Goal: Task Accomplishment & Management: Use online tool/utility

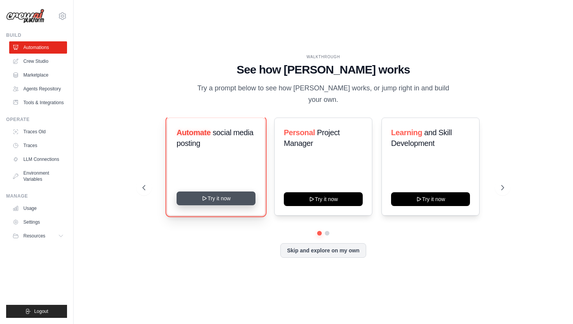
click at [214, 193] on button "Try it now" at bounding box center [216, 199] width 79 height 14
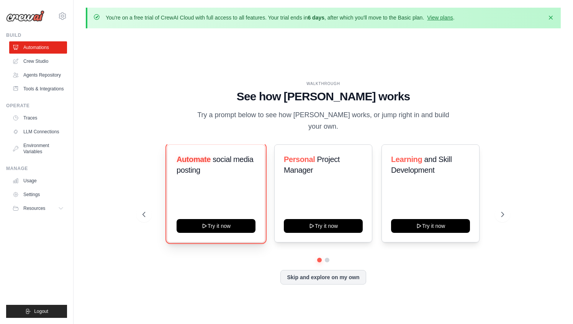
drag, startPoint x: 214, startPoint y: 219, endPoint x: 189, endPoint y: 204, distance: 28.8
click at [213, 219] on button "Try it now" at bounding box center [216, 226] width 79 height 14
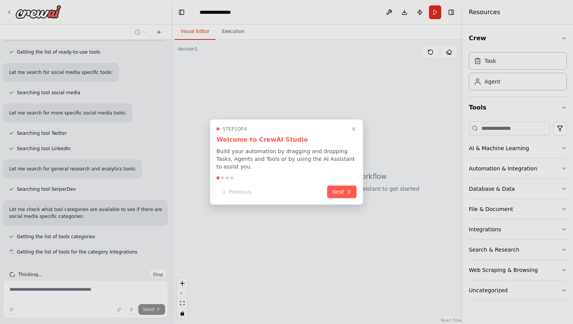
scroll to position [110, 0]
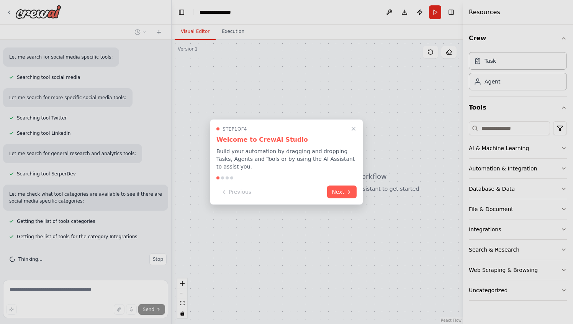
drag, startPoint x: 341, startPoint y: 192, endPoint x: 337, endPoint y: 191, distance: 4.3
click at [341, 192] on button "Next" at bounding box center [341, 192] width 29 height 13
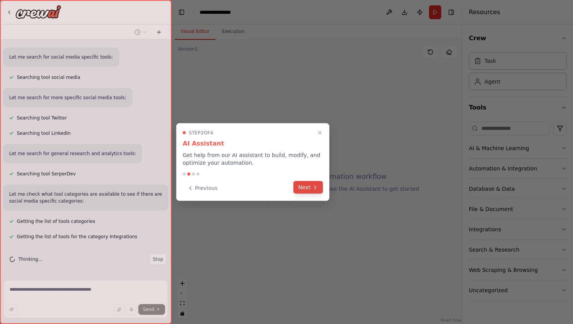
click at [311, 188] on button "Next" at bounding box center [307, 187] width 29 height 13
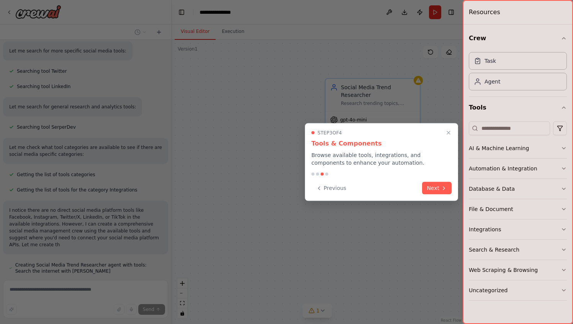
scroll to position [184, 0]
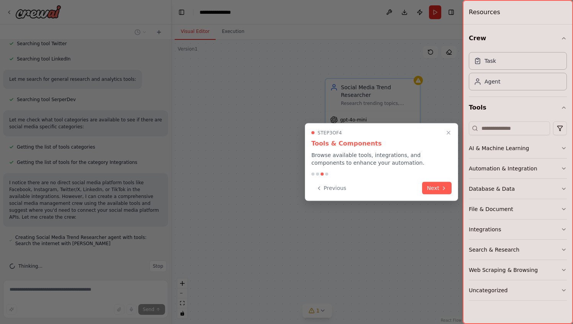
drag, startPoint x: 436, startPoint y: 187, endPoint x: 415, endPoint y: 190, distance: 21.3
click at [435, 187] on button "Next" at bounding box center [436, 188] width 29 height 13
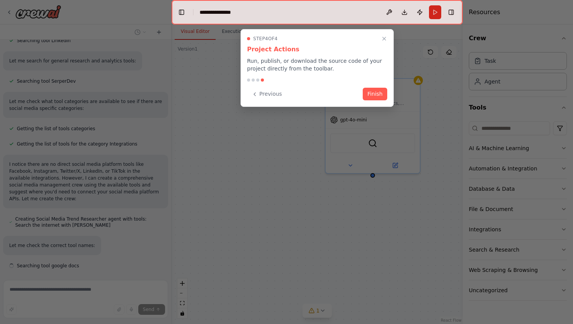
scroll to position [224, 0]
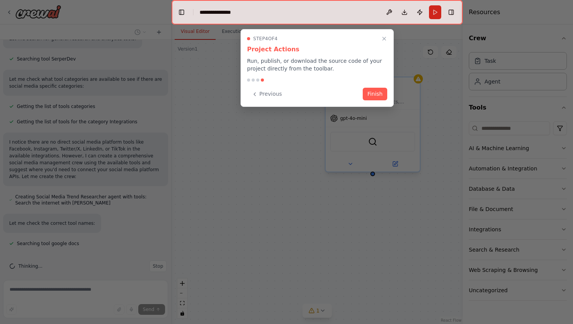
drag, startPoint x: 377, startPoint y: 95, endPoint x: 368, endPoint y: 95, distance: 8.4
click at [377, 95] on button "Finish" at bounding box center [375, 94] width 25 height 13
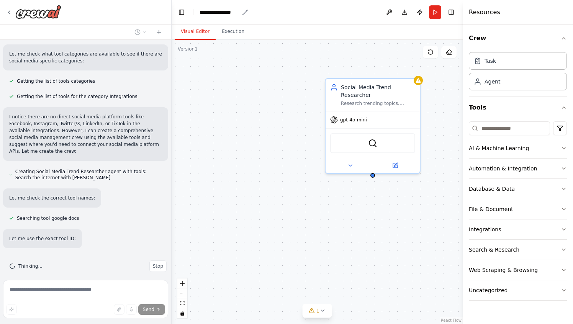
scroll to position [271, 0]
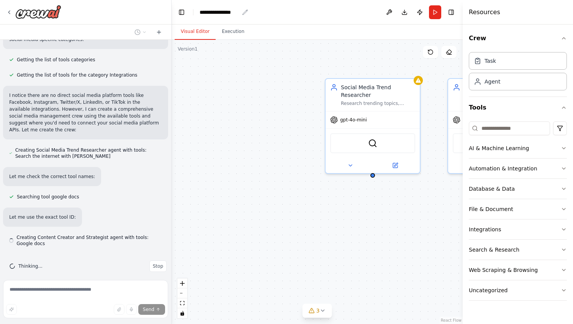
click at [219, 12] on div "**********" at bounding box center [219, 12] width 39 height 8
click at [219, 12] on div "**********" at bounding box center [228, 12] width 57 height 8
click at [213, 13] on div "**********" at bounding box center [228, 12] width 57 height 8
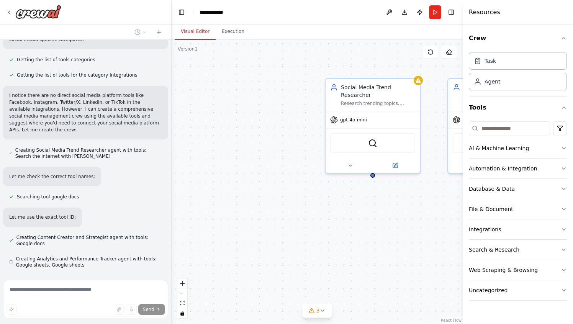
scroll to position [293, 0]
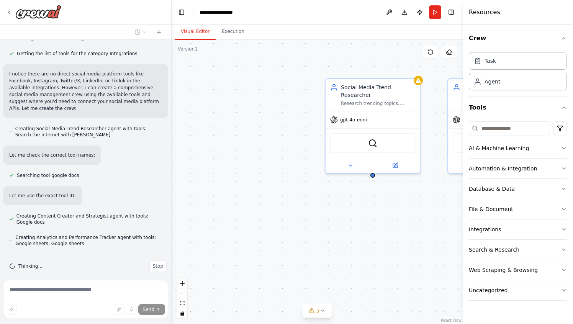
click at [241, 92] on div "Social Media Trend Researcher Research trending topics, hashtags, and viral con…" at bounding box center [317, 182] width 291 height 284
click at [274, 106] on div "Social Media Trend Researcher Research trending topics, hashtags, and viral con…" at bounding box center [317, 182] width 291 height 284
click at [276, 102] on div "Social Media Trend Researcher Research trending topics, hashtags, and viral con…" at bounding box center [317, 182] width 291 height 284
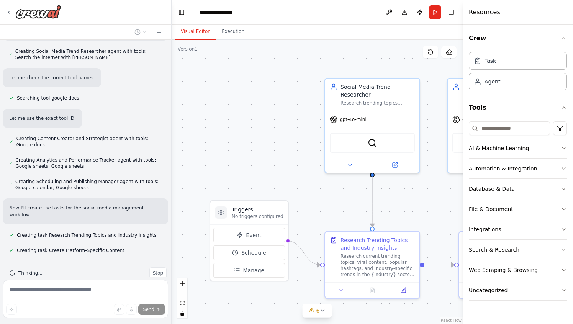
scroll to position [385, 0]
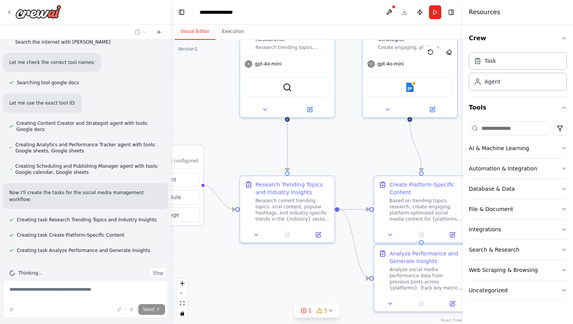
drag, startPoint x: 302, startPoint y: 181, endPoint x: 353, endPoint y: 167, distance: 52.5
click at [218, 126] on div ".deletable-edge-delete-btn { width: 20px; height: 20px; border: 0px solid #ffff…" at bounding box center [317, 182] width 291 height 284
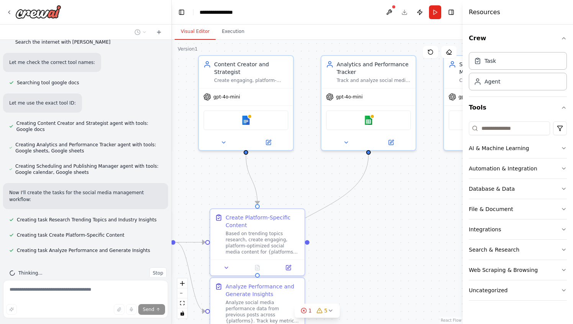
drag, startPoint x: 293, startPoint y: 168, endPoint x: 211, endPoint y: 196, distance: 86.6
click at [202, 193] on div ".deletable-edge-delete-btn { width: 20px; height: 20px; border: 0px solid #ffff…" at bounding box center [317, 182] width 291 height 284
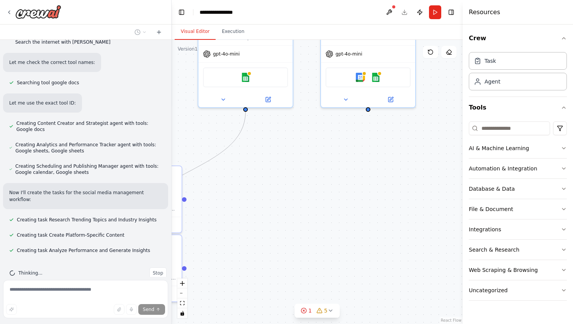
drag, startPoint x: 308, startPoint y: 183, endPoint x: 363, endPoint y: 208, distance: 60.9
click at [264, 170] on div ".deletable-edge-delete-btn { width: 20px; height: 20px; border: 0px solid #ffff…" at bounding box center [317, 182] width 291 height 284
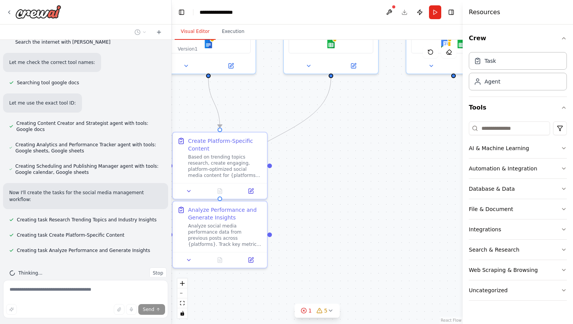
drag, startPoint x: 363, startPoint y: 208, endPoint x: 448, endPoint y: 174, distance: 91.3
click at [448, 174] on div ".deletable-edge-delete-btn { width: 20px; height: 20px; border: 0px solid #ffff…" at bounding box center [317, 182] width 291 height 284
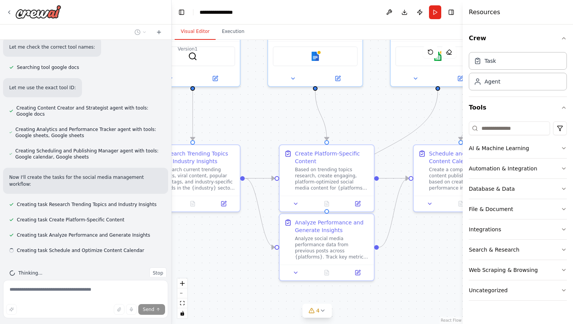
drag, startPoint x: 359, startPoint y: 178, endPoint x: 466, endPoint y: 191, distance: 107.6
click at [466, 191] on div "Create a crew that schedules and publishes social media content across multiple…" at bounding box center [286, 162] width 573 height 324
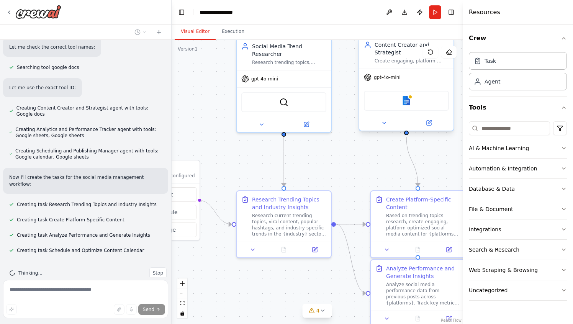
drag, startPoint x: 359, startPoint y: 150, endPoint x: 401, endPoint y: 82, distance: 80.1
click at [367, 169] on div ".deletable-edge-delete-btn { width: 20px; height: 20px; border: 0px solid #ffff…" at bounding box center [317, 182] width 291 height 284
click at [436, 14] on button "Run" at bounding box center [435, 12] width 12 height 14
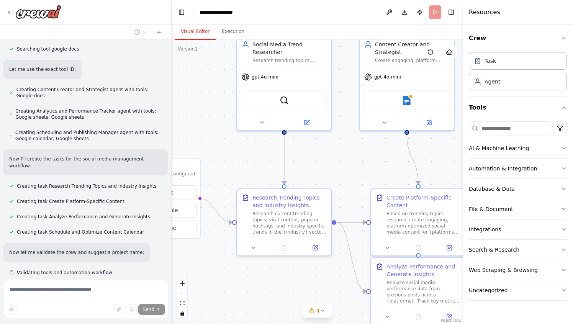
scroll to position [441, 0]
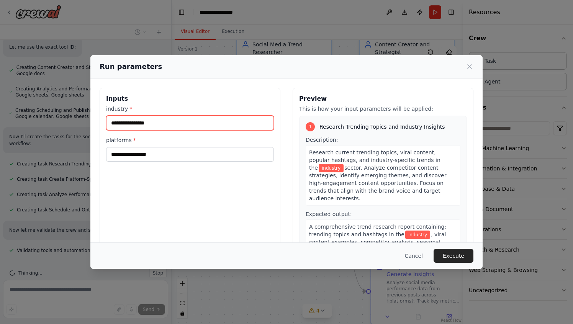
click at [154, 122] on input "industry *" at bounding box center [190, 123] width 168 height 15
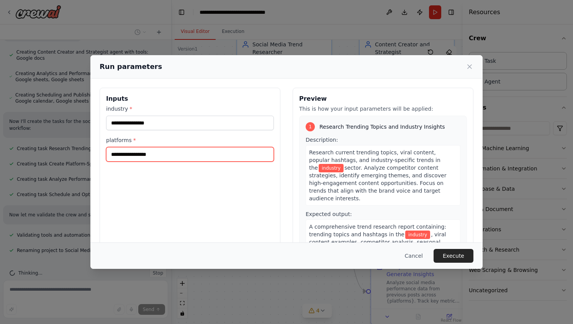
click at [157, 155] on input "platforms *" at bounding box center [190, 154] width 168 height 15
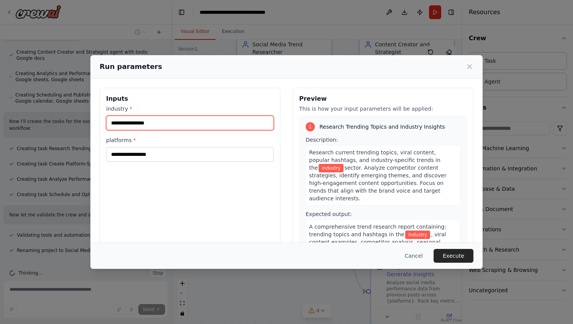
click at [170, 125] on input "industry *" at bounding box center [190, 123] width 168 height 15
click at [414, 252] on button "Cancel" at bounding box center [414, 256] width 30 height 14
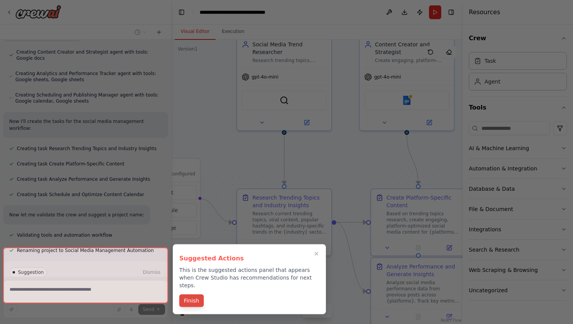
click at [195, 295] on button "Finish" at bounding box center [191, 301] width 25 height 13
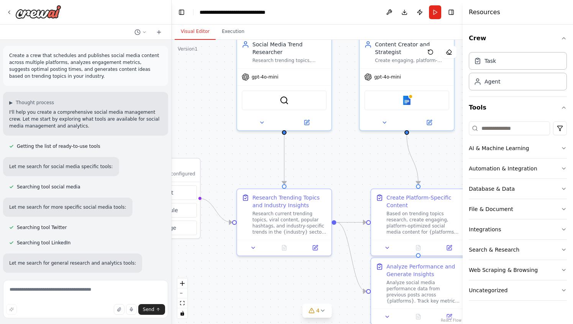
scroll to position [507, 0]
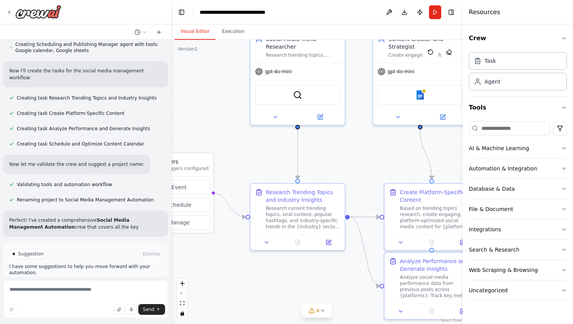
drag, startPoint x: 348, startPoint y: 165, endPoint x: 368, endPoint y: 158, distance: 20.6
click at [373, 158] on div ".deletable-edge-delete-btn { width: 20px; height: 20px; border: 0px solid #ffff…" at bounding box center [317, 182] width 291 height 284
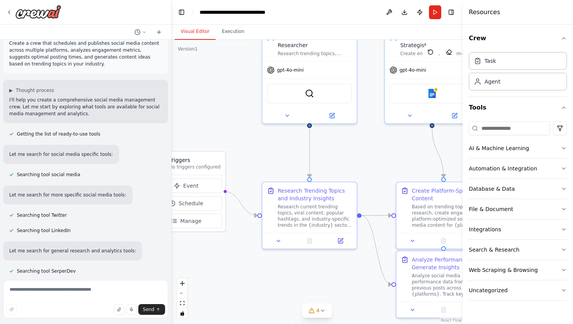
scroll to position [0, 0]
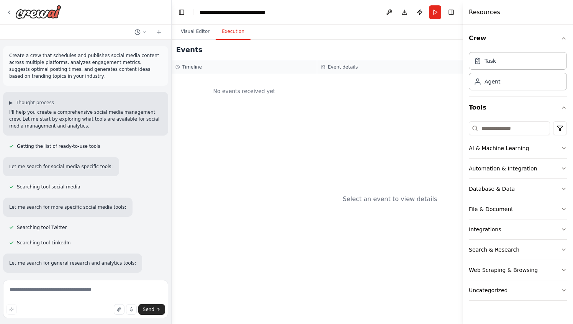
click at [231, 36] on button "Execution" at bounding box center [233, 32] width 35 height 16
click at [199, 32] on button "Visual Editor" at bounding box center [195, 32] width 41 height 16
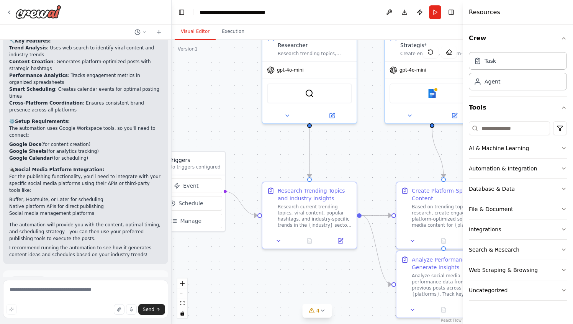
scroll to position [868, 0]
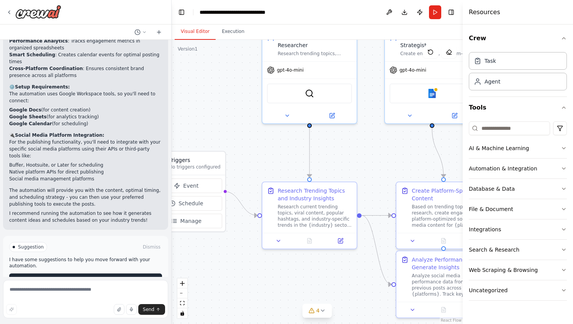
click at [81, 277] on span "Run Automation" at bounding box center [88, 280] width 37 height 6
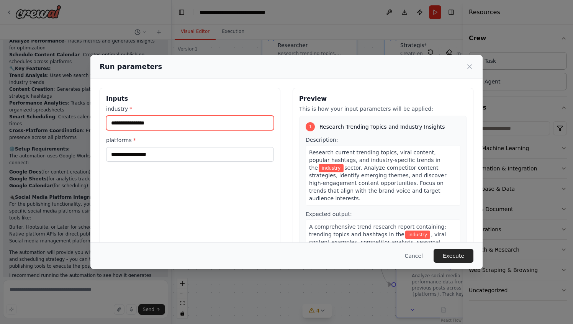
click at [151, 124] on input "industry *" at bounding box center [190, 123] width 168 height 15
type input "******"
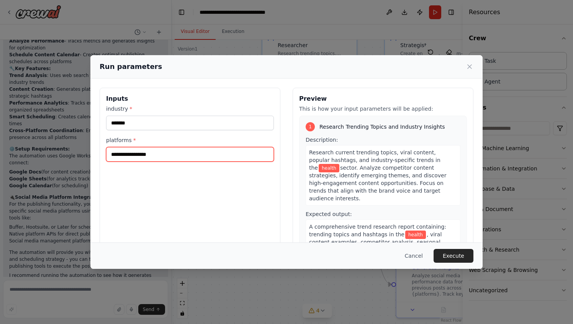
click at [152, 155] on input "platforms *" at bounding box center [190, 154] width 168 height 15
type input "********"
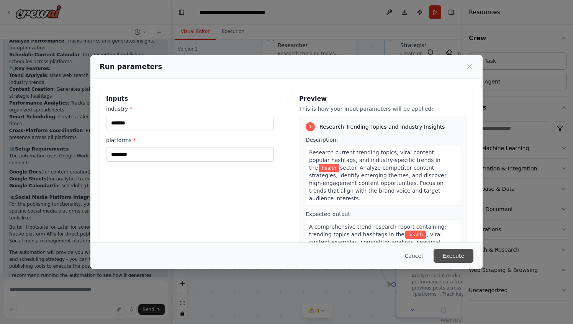
click at [459, 257] on button "Execute" at bounding box center [454, 256] width 40 height 14
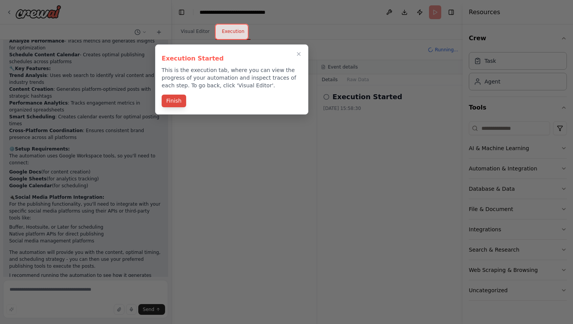
click at [172, 104] on button "Finish" at bounding box center [174, 101] width 25 height 13
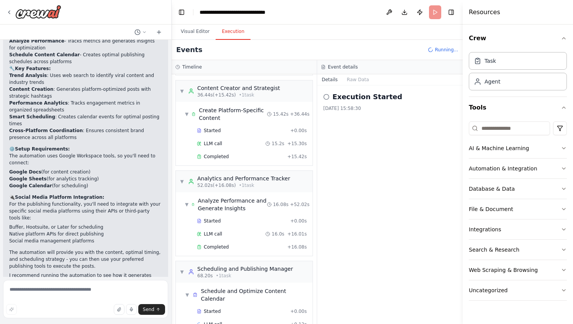
scroll to position [131, 0]
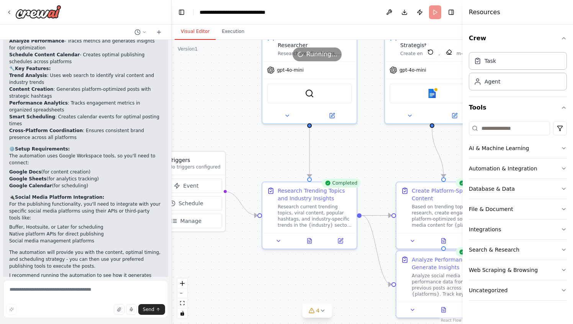
click at [194, 32] on button "Visual Editor" at bounding box center [195, 32] width 41 height 16
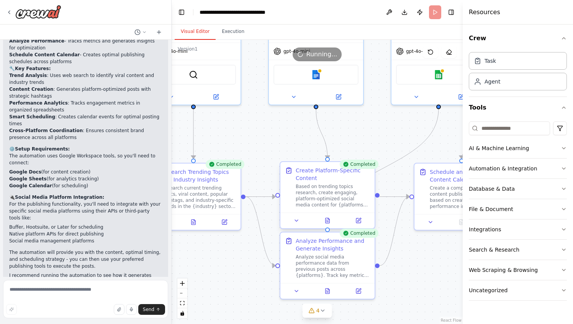
drag, startPoint x: 353, startPoint y: 164, endPoint x: 306, endPoint y: 162, distance: 47.1
click at [269, 149] on div ".deletable-edge-delete-btn { width: 20px; height: 20px; border: 0px solid #ffff…" at bounding box center [317, 182] width 291 height 284
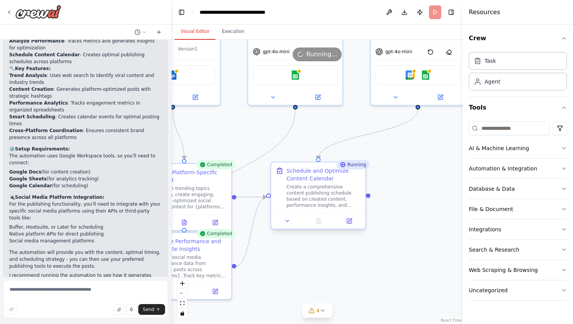
drag, startPoint x: 400, startPoint y: 149, endPoint x: 307, endPoint y: 181, distance: 98.6
click at [256, 151] on div ".deletable-edge-delete-btn { width: 20px; height: 20px; border: 0px solid #ffff…" at bounding box center [317, 182] width 291 height 284
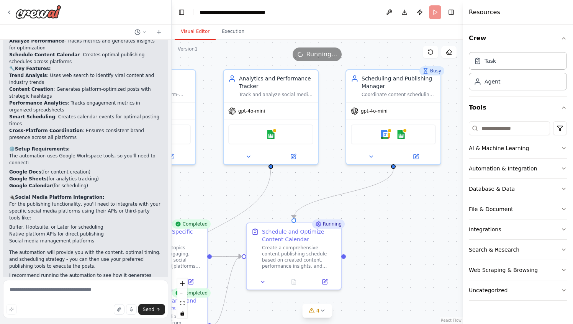
drag, startPoint x: 395, startPoint y: 182, endPoint x: 385, endPoint y: 212, distance: 32.2
click at [388, 214] on div ".deletable-edge-delete-btn { width: 20px; height: 20px; border: 0px solid #ffff…" at bounding box center [317, 182] width 291 height 284
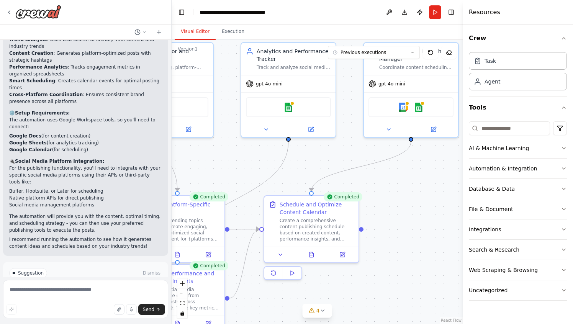
scroll to position [868, 0]
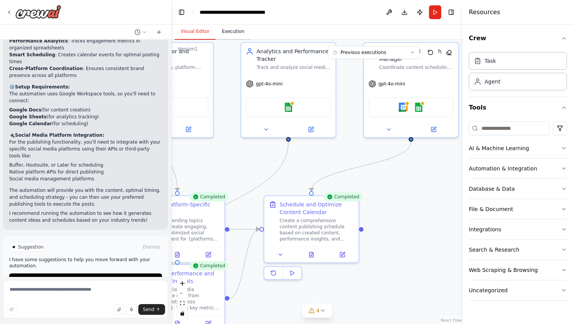
click at [229, 32] on button "Execution" at bounding box center [233, 32] width 35 height 16
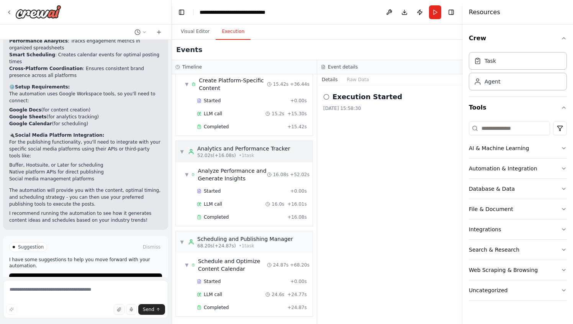
scroll to position [152, 0]
click at [562, 149] on icon "button" at bounding box center [564, 148] width 6 height 6
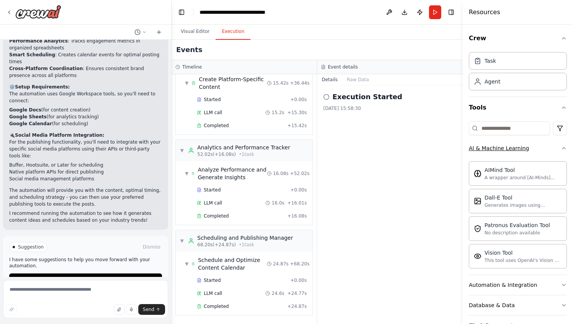
click at [562, 149] on icon "button" at bounding box center [563, 148] width 3 height 2
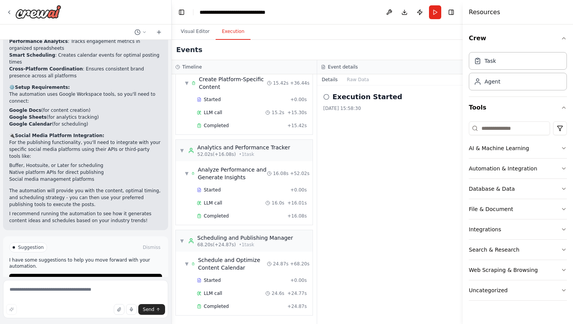
scroll to position [868, 0]
click at [197, 31] on button "Visual Editor" at bounding box center [195, 32] width 41 height 16
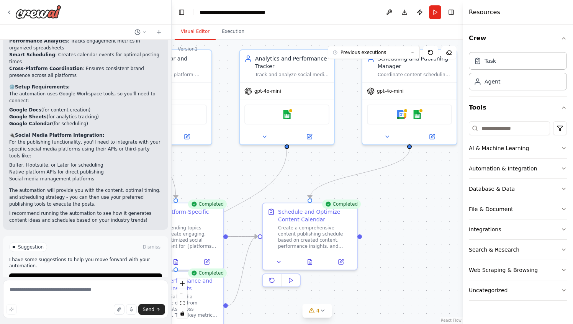
drag, startPoint x: 404, startPoint y: 201, endPoint x: 412, endPoint y: 155, distance: 47.1
click at [405, 208] on div ".deletable-edge-delete-btn { width: 20px; height: 20px; border: 0px solid #ffff…" at bounding box center [317, 182] width 291 height 284
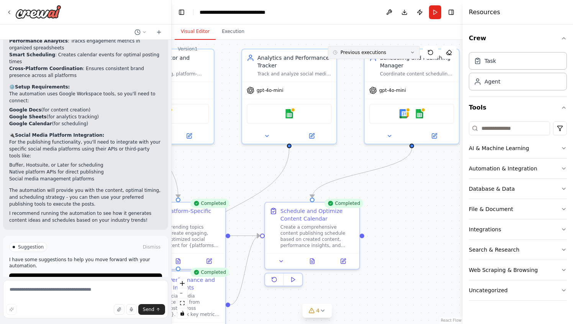
click at [357, 56] on button "Previous executions" at bounding box center [374, 52] width 92 height 13
click at [421, 200] on div ".deletable-edge-delete-btn { width: 20px; height: 20px; border: 0px solid #ffff…" at bounding box center [317, 182] width 291 height 284
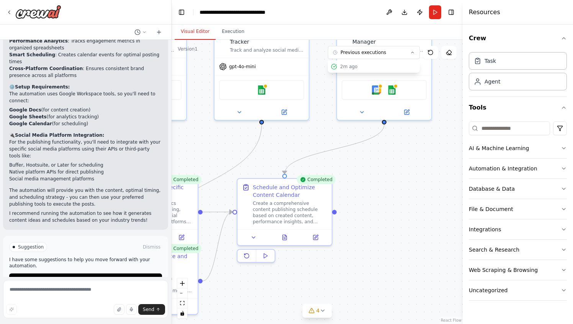
drag, startPoint x: 418, startPoint y: 201, endPoint x: 395, endPoint y: 174, distance: 35.8
click at [393, 179] on div ".deletable-edge-delete-btn { width: 20px; height: 20px; border: 0px solid #ffff…" at bounding box center [317, 182] width 291 height 284
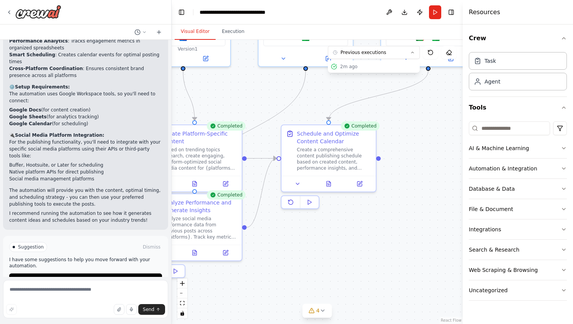
drag, startPoint x: 400, startPoint y: 188, endPoint x: 454, endPoint y: 118, distance: 89.1
click at [454, 117] on div ".deletable-edge-delete-btn { width: 20px; height: 20px; border: 0px solid #ffff…" at bounding box center [317, 182] width 291 height 284
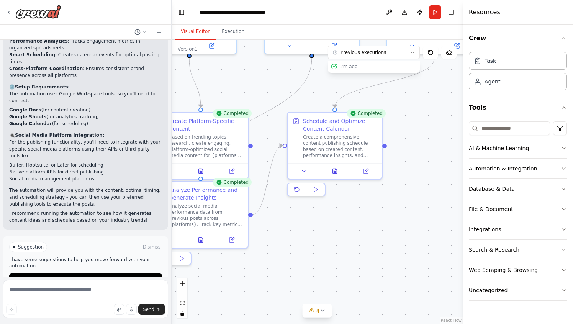
drag, startPoint x: 403, startPoint y: 196, endPoint x: 396, endPoint y: 200, distance: 8.0
click at [396, 200] on div ".deletable-edge-delete-btn { width: 20px; height: 20px; border: 0px solid #ffff…" at bounding box center [317, 182] width 291 height 284
click at [335, 171] on icon at bounding box center [335, 169] width 4 height 5
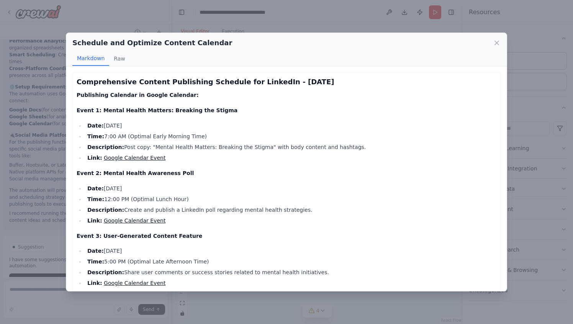
click at [317, 15] on div "Schedule and Optimize Content Calendar Markdown Raw Comprehensive Content Publi…" at bounding box center [286, 162] width 573 height 324
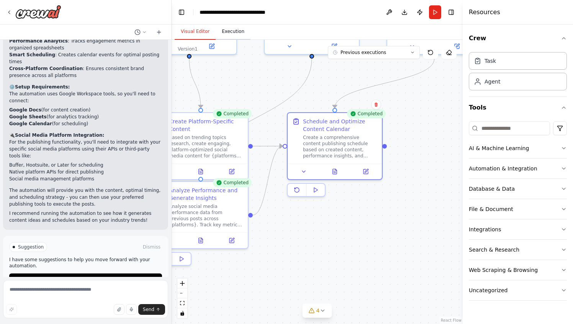
click at [234, 34] on button "Execution" at bounding box center [233, 32] width 35 height 16
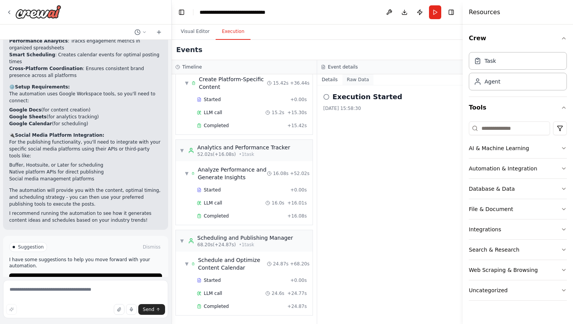
click at [355, 80] on button "Raw Data" at bounding box center [357, 79] width 31 height 11
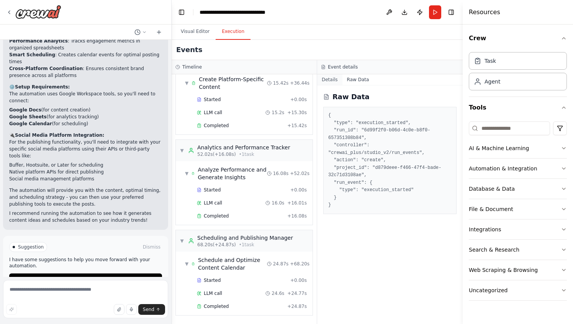
click at [338, 80] on button "Details" at bounding box center [329, 79] width 25 height 11
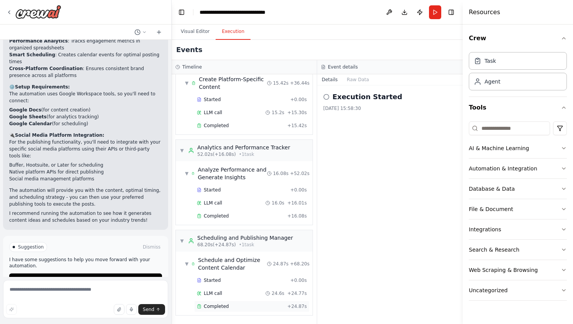
click at [219, 308] on span "Completed" at bounding box center [216, 306] width 25 height 6
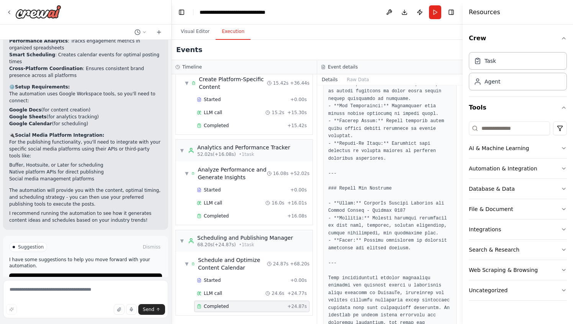
scroll to position [1065, 0]
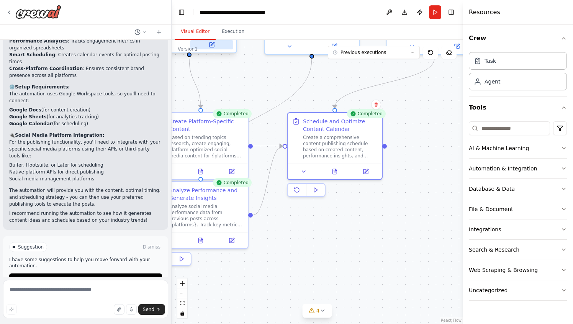
drag, startPoint x: 198, startPoint y: 31, endPoint x: 215, endPoint y: 43, distance: 20.1
click at [198, 32] on button "Visual Editor" at bounding box center [195, 32] width 41 height 16
click at [336, 173] on icon at bounding box center [335, 170] width 6 height 6
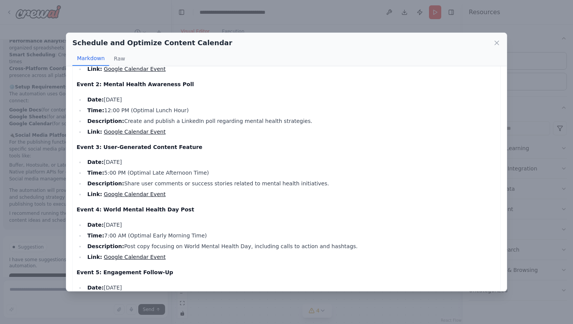
scroll to position [88, 0]
click at [335, 18] on div "Schedule and Optimize Content Calendar Markdown Raw Comprehensive Content Publi…" at bounding box center [286, 162] width 573 height 324
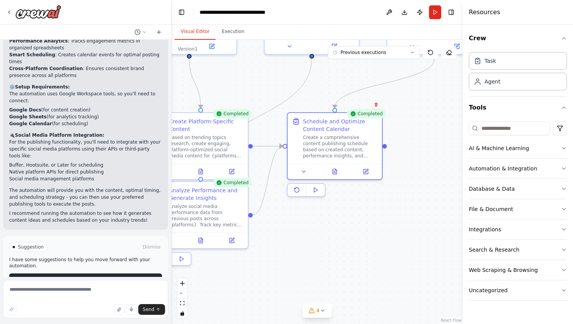
click at [85, 277] on span "Improve automation" at bounding box center [89, 280] width 47 height 6
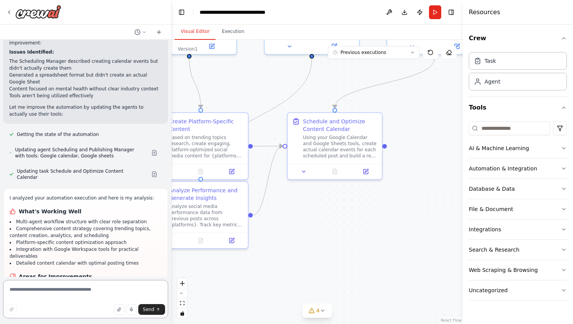
scroll to position [1209, 0]
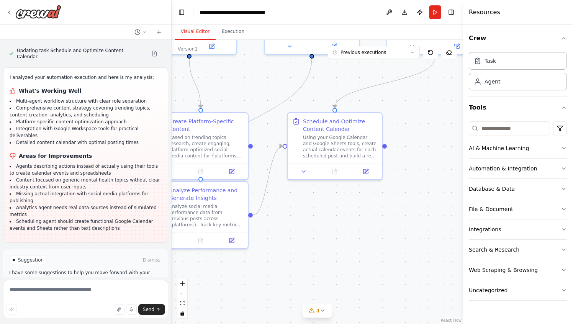
click at [86, 290] on span "Run Automation" at bounding box center [88, 293] width 37 height 6
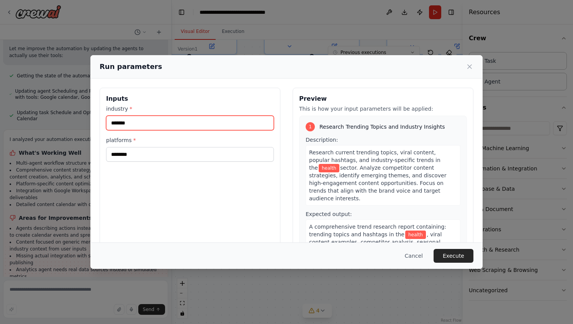
click at [159, 126] on input "******" at bounding box center [190, 123] width 168 height 15
type input "*"
type input "**********"
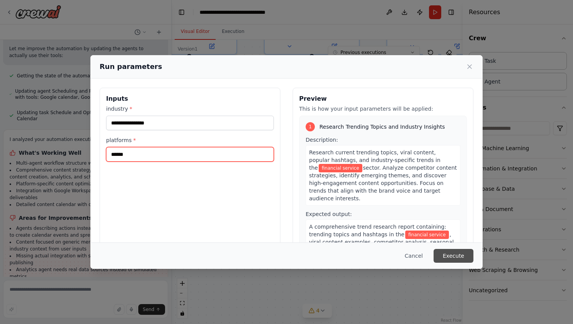
type input "******"
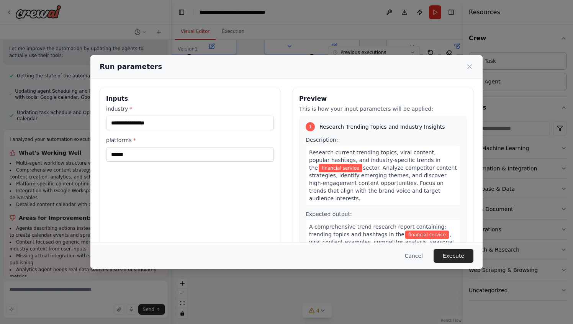
drag, startPoint x: 452, startPoint y: 256, endPoint x: 437, endPoint y: 254, distance: 15.5
click at [452, 256] on button "Execute" at bounding box center [454, 256] width 40 height 14
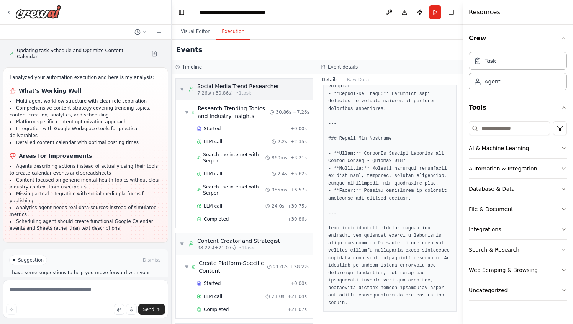
scroll to position [0, 0]
click at [195, 29] on button "Visual Editor" at bounding box center [195, 32] width 41 height 16
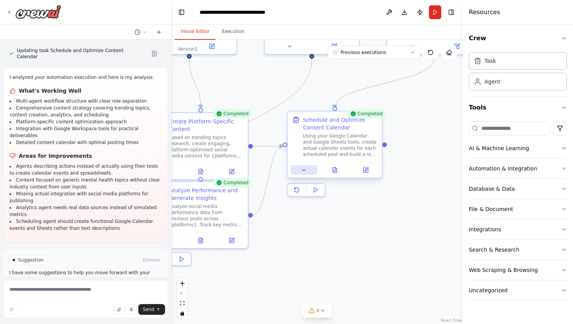
click at [308, 170] on button at bounding box center [304, 169] width 26 height 9
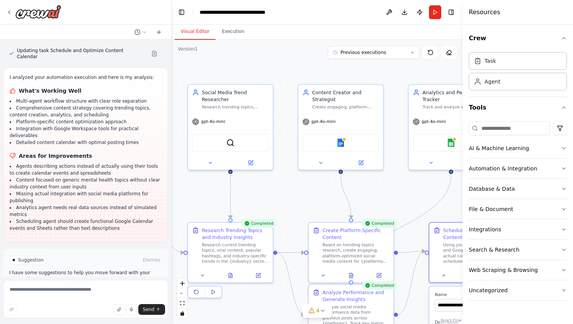
drag, startPoint x: 379, startPoint y: 99, endPoint x: 328, endPoint y: 215, distance: 126.6
click at [414, 195] on div ".deletable-edge-delete-btn { width: 20px; height: 20px; border: 0px solid #ffff…" at bounding box center [317, 182] width 291 height 284
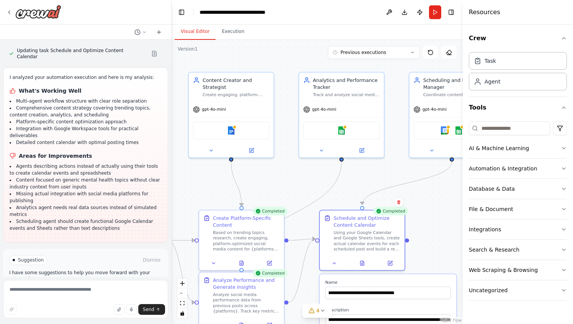
drag, startPoint x: 312, startPoint y: 204, endPoint x: 215, endPoint y: 192, distance: 97.6
click at [200, 192] on div ".deletable-edge-delete-btn { width: 20px; height: 20px; border: 0px solid #ffff…" at bounding box center [317, 182] width 291 height 284
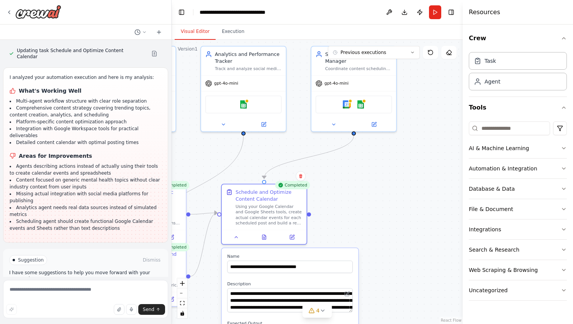
drag, startPoint x: 426, startPoint y: 198, endPoint x: 361, endPoint y: 153, distance: 79.2
click at [353, 142] on div ".deletable-edge-delete-btn { width: 20px; height: 20px; border: 0px solid #ffff…" at bounding box center [317, 182] width 291 height 284
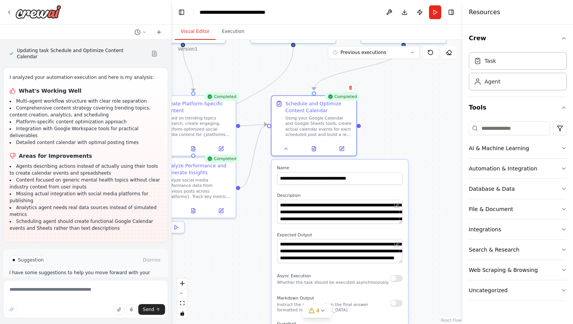
drag, startPoint x: 412, startPoint y: 165, endPoint x: 423, endPoint y: 144, distance: 23.1
click at [424, 141] on div ".deletable-edge-delete-btn { width: 20px; height: 20px; border: 0px solid #ffff…" at bounding box center [317, 182] width 291 height 284
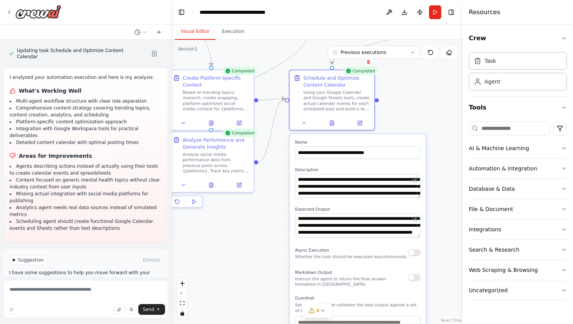
drag, startPoint x: 425, startPoint y: 192, endPoint x: 378, endPoint y: 199, distance: 47.4
click at [441, 168] on div ".deletable-edge-delete-btn { width: 20px; height: 20px; border: 0px solid #ffff…" at bounding box center [317, 182] width 291 height 284
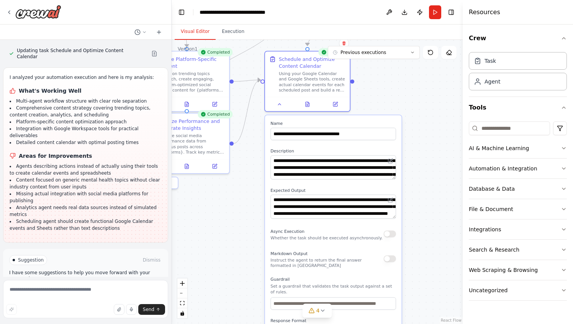
drag, startPoint x: 286, startPoint y: 227, endPoint x: 331, endPoint y: 244, distance: 48.4
click at [223, 213] on div ".deletable-edge-delete-btn { width: 20px; height: 20px; border: 0px solid #ffff…" at bounding box center [317, 182] width 291 height 284
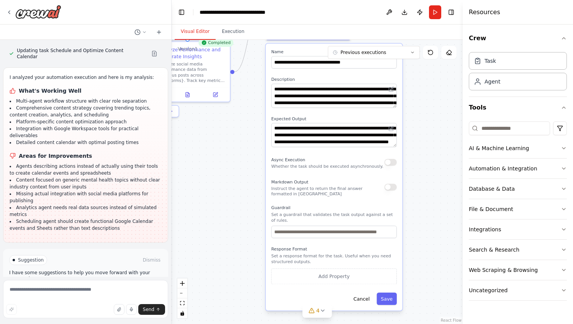
drag, startPoint x: 411, startPoint y: 247, endPoint x: 411, endPoint y: 184, distance: 62.8
click at [412, 169] on div ".deletable-edge-delete-btn { width: 20px; height: 20px; border: 0px solid #ffff…" at bounding box center [317, 182] width 291 height 284
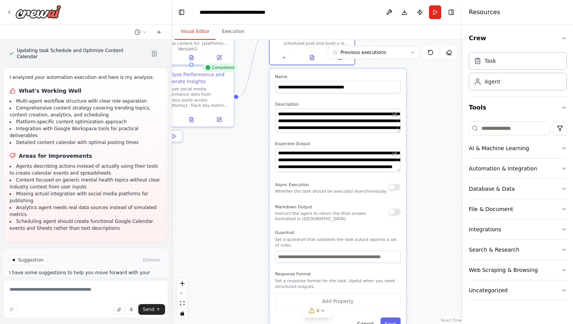
drag, startPoint x: 414, startPoint y: 237, endPoint x: 415, endPoint y: 212, distance: 25.3
click at [417, 270] on div ".deletable-edge-delete-btn { width: 20px; height: 20px; border: 0px solid #ffff…" at bounding box center [317, 182] width 291 height 284
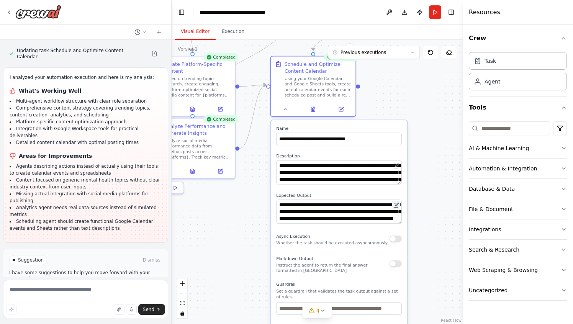
drag, startPoint x: 424, startPoint y: 184, endPoint x: 394, endPoint y: 240, distance: 63.4
click at [425, 257] on div ".deletable-edge-delete-btn { width: 20px; height: 20px; border: 0px solid #ffff…" at bounding box center [317, 182] width 291 height 284
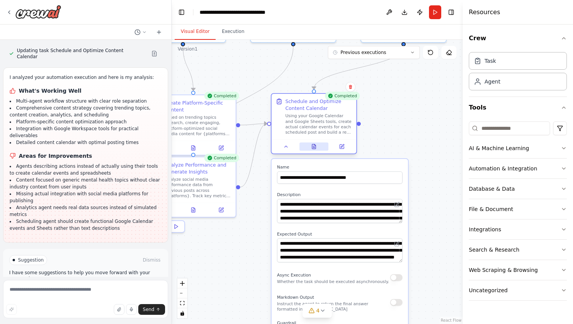
click at [314, 148] on icon at bounding box center [314, 146] width 4 height 5
click at [313, 146] on icon at bounding box center [314, 146] width 4 height 5
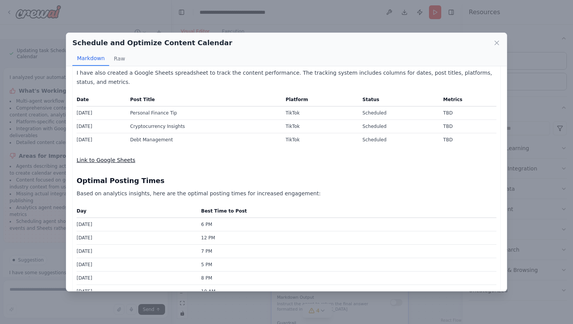
scroll to position [233, 0]
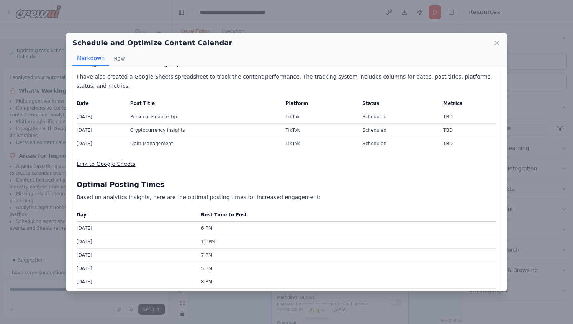
click at [113, 161] on link "Link to Google Sheets" at bounding box center [106, 164] width 59 height 6
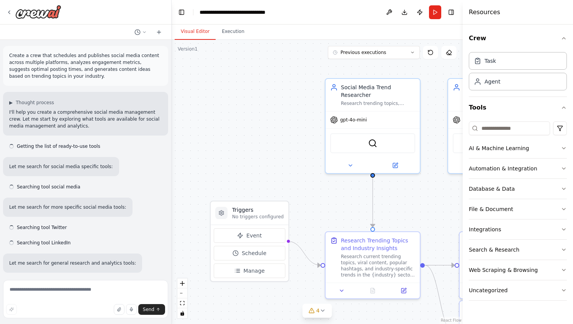
scroll to position [1147, 0]
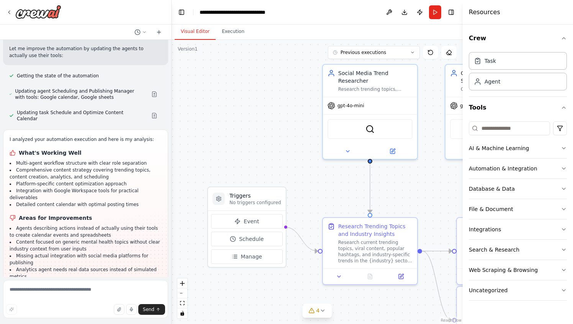
drag, startPoint x: 248, startPoint y: 123, endPoint x: 246, endPoint y: 111, distance: 12.4
click at [246, 109] on div ".deletable-edge-delete-btn { width: 20px; height: 20px; border: 0px solid #ffff…" at bounding box center [317, 182] width 291 height 284
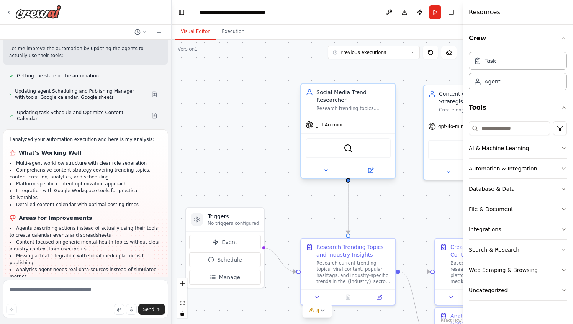
drag, startPoint x: 244, startPoint y: 111, endPoint x: 346, endPoint y: 120, distance: 103.0
click at [220, 132] on div ".deletable-edge-delete-btn { width: 20px; height: 20px; border: 0px solid #ffff…" at bounding box center [317, 182] width 291 height 284
click at [492, 66] on div "Task" at bounding box center [518, 61] width 98 height 18
click at [228, 119] on div ".deletable-edge-delete-btn { width: 20px; height: 20px; border: 0px solid #ffff…" at bounding box center [317, 182] width 291 height 284
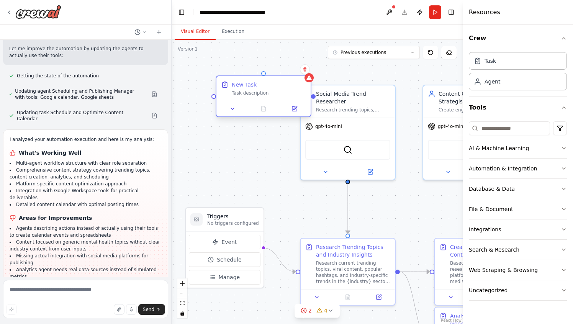
drag, startPoint x: 286, startPoint y: 89, endPoint x: 246, endPoint y: 89, distance: 40.2
click at [246, 89] on div "New Task Task description" at bounding box center [269, 88] width 74 height 15
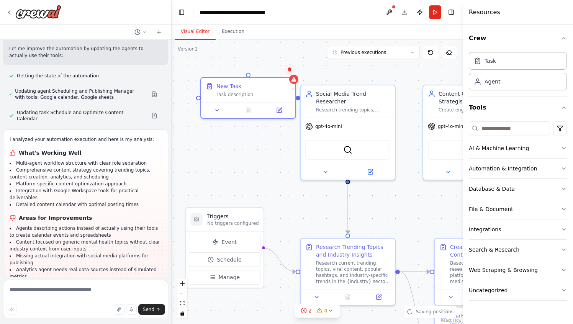
click at [292, 70] on icon at bounding box center [289, 69] width 5 height 5
click at [273, 70] on button "Confirm" at bounding box center [267, 69] width 27 height 9
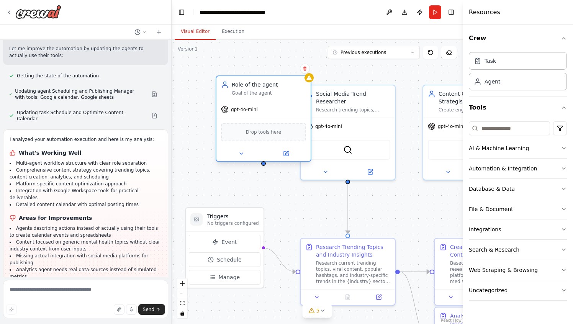
click at [233, 111] on span "gpt-4o-mini" at bounding box center [244, 109] width 27 height 6
click at [264, 134] on span "Drop tools here" at bounding box center [264, 132] width 36 height 8
click at [242, 153] on icon at bounding box center [241, 154] width 3 height 2
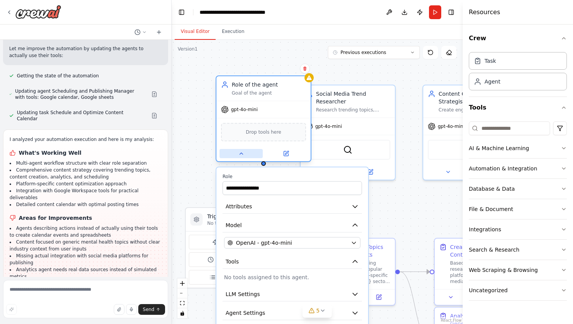
click at [242, 153] on icon at bounding box center [241, 154] width 6 height 6
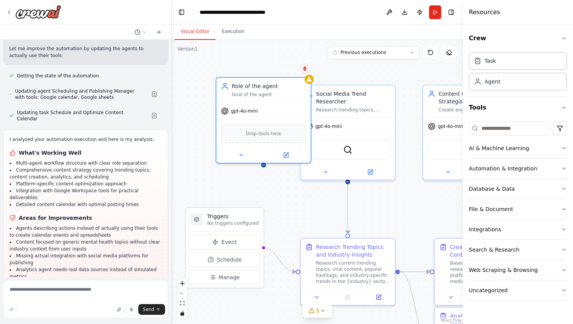
click at [305, 67] on icon at bounding box center [304, 69] width 3 height 4
click at [282, 71] on button "Confirm" at bounding box center [283, 68] width 27 height 9
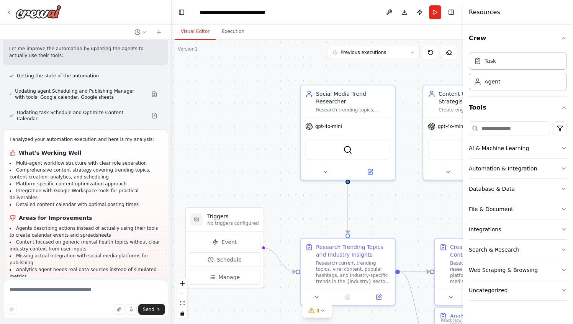
drag, startPoint x: 241, startPoint y: 95, endPoint x: 241, endPoint y: 109, distance: 14.2
click at [241, 96] on div ".deletable-edge-delete-btn { width: 20px; height: 20px; border: 0px solid #ffff…" at bounding box center [317, 182] width 291 height 284
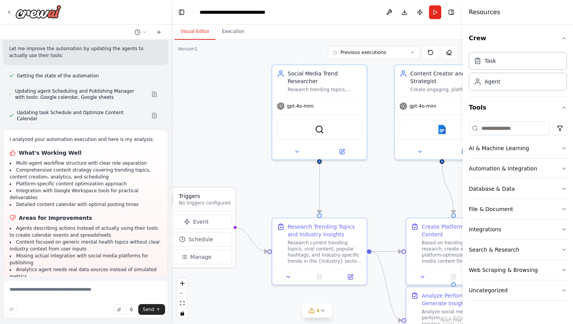
drag, startPoint x: 239, startPoint y: 134, endPoint x: 231, endPoint y: 128, distance: 10.4
click at [210, 124] on div ".deletable-edge-delete-btn { width: 20px; height: 20px; border: 0px solid #ffff…" at bounding box center [317, 182] width 291 height 284
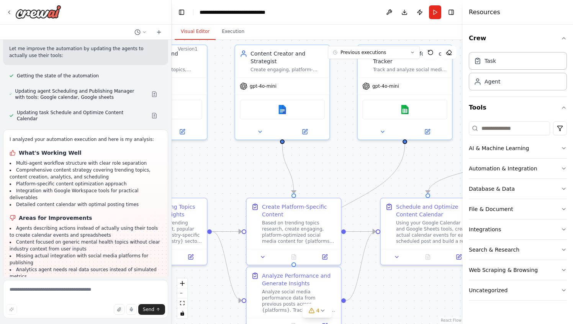
drag, startPoint x: 237, startPoint y: 164, endPoint x: 347, endPoint y: 169, distance: 110.4
click at [228, 164] on div ".deletable-edge-delete-btn { width: 20px; height: 20px; border: 0px solid #ffff…" at bounding box center [317, 182] width 291 height 284
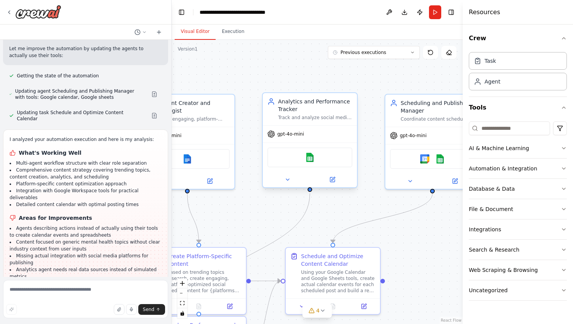
drag, startPoint x: 359, startPoint y: 160, endPoint x: 321, endPoint y: 173, distance: 40.5
click at [256, 209] on div ".deletable-edge-delete-btn { width: 20px; height: 20px; border: 0px solid #ffff…" at bounding box center [317, 182] width 291 height 284
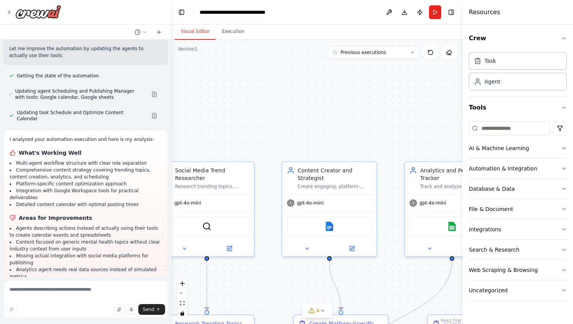
drag, startPoint x: 421, startPoint y: 116, endPoint x: 421, endPoint y: 151, distance: 35.2
click at [422, 151] on div ".deletable-edge-delete-btn { width: 20px; height: 20px; border: 0px solid #ffff…" at bounding box center [317, 182] width 291 height 284
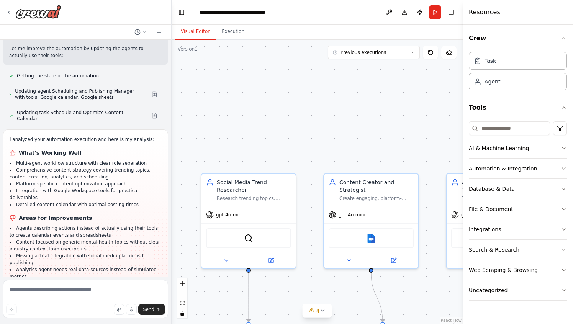
drag, startPoint x: 379, startPoint y: 133, endPoint x: 430, endPoint y: 140, distance: 51.7
click at [448, 141] on div ".deletable-edge-delete-btn { width: 20px; height: 20px; border: 0px solid #ffff…" at bounding box center [317, 182] width 291 height 284
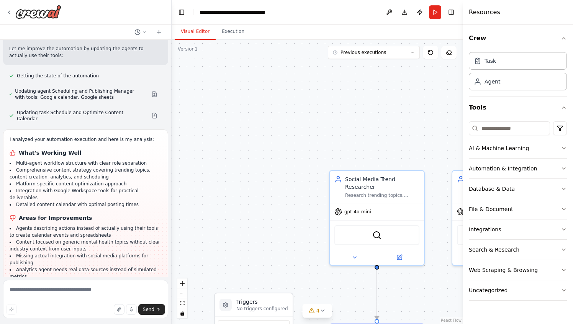
drag, startPoint x: 276, startPoint y: 129, endPoint x: 375, endPoint y: 131, distance: 98.8
click at [400, 125] on div ".deletable-edge-delete-btn { width: 20px; height: 20px; border: 0px solid #ffff…" at bounding box center [317, 182] width 291 height 284
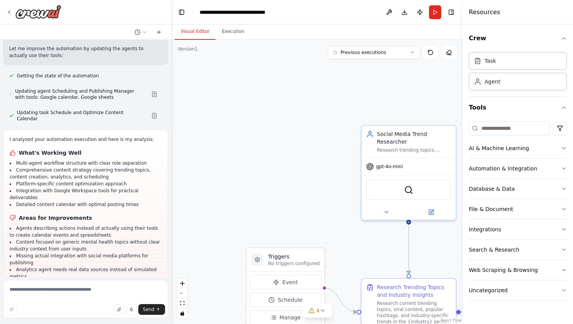
drag, startPoint x: 321, startPoint y: 119, endPoint x: 285, endPoint y: 67, distance: 63.1
click at [284, 67] on div ".deletable-edge-delete-btn { width: 20px; height: 20px; border: 0px solid #ffff…" at bounding box center [317, 182] width 291 height 284
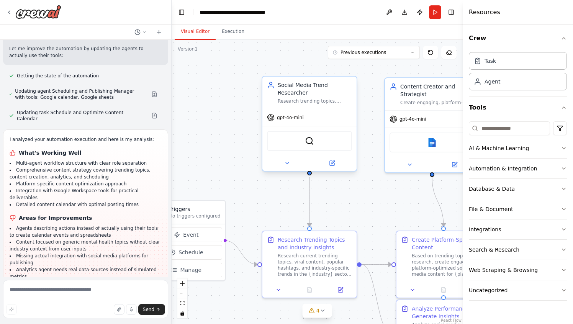
drag, startPoint x: 259, startPoint y: 150, endPoint x: 332, endPoint y: 159, distance: 74.2
click at [201, 133] on div ".deletable-edge-delete-btn { width: 20px; height: 20px; border: 0px solid #ffff…" at bounding box center [317, 182] width 291 height 284
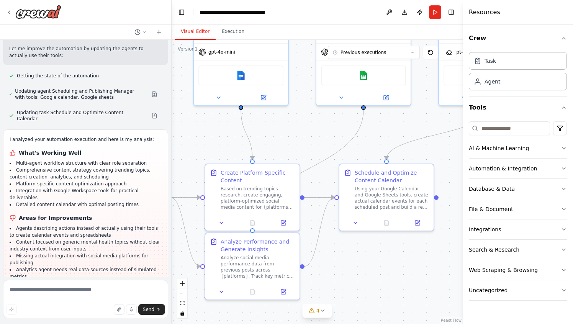
drag, startPoint x: 308, startPoint y: 156, endPoint x: 318, endPoint y: 160, distance: 10.7
click at [202, 124] on div ".deletable-edge-delete-btn { width: 20px; height: 20px; border: 0px solid #ffff…" at bounding box center [317, 182] width 291 height 284
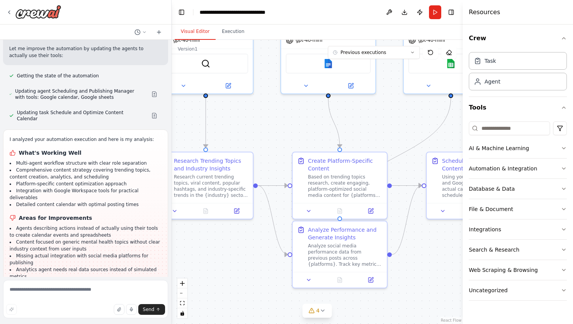
drag, startPoint x: 343, startPoint y: 249, endPoint x: 321, endPoint y: 144, distance: 108.0
click at [429, 261] on div ".deletable-edge-delete-btn { width: 20px; height: 20px; border: 0px solid #ffff…" at bounding box center [317, 182] width 291 height 284
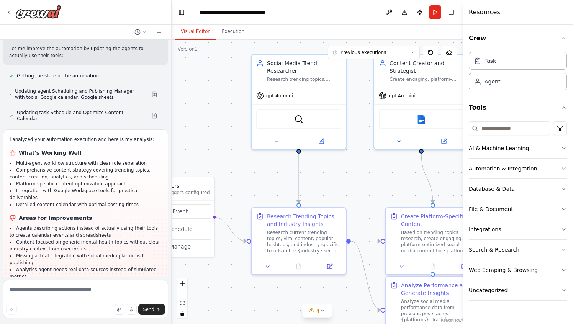
drag, startPoint x: 320, startPoint y: 150, endPoint x: 363, endPoint y: 190, distance: 58.0
click at [363, 190] on div ".deletable-edge-delete-btn { width: 20px; height: 20px; border: 0px solid #ffff…" at bounding box center [317, 182] width 291 height 284
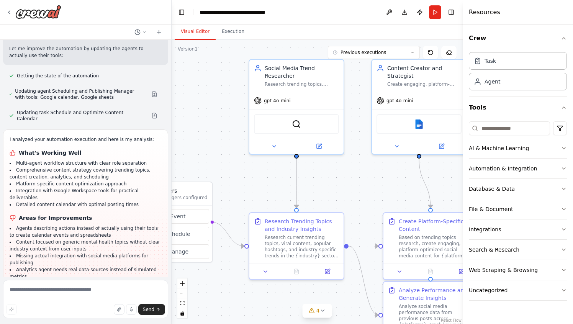
drag, startPoint x: 215, startPoint y: 116, endPoint x: 246, endPoint y: 84, distance: 44.4
click at [215, 116] on div ".deletable-edge-delete-btn { width: 20px; height: 20px; border: 0px solid #ffff…" at bounding box center [317, 182] width 291 height 284
